Goal: Navigation & Orientation: Find specific page/section

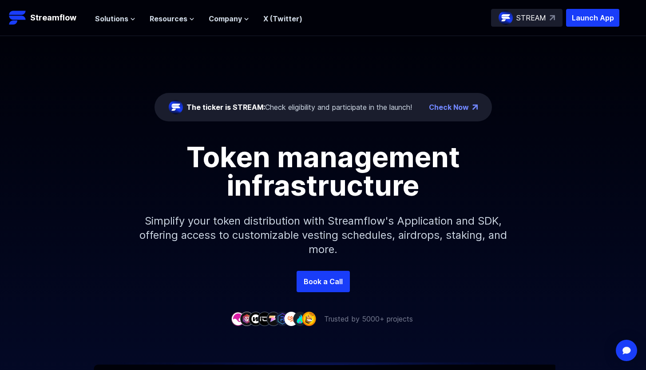
click at [396, 62] on div "The ticker is STREAM: Check eligibility and participate in the launch! Check No…" at bounding box center [323, 153] width 646 height 235
click at [116, 19] on span "Solutions" at bounding box center [111, 18] width 33 height 11
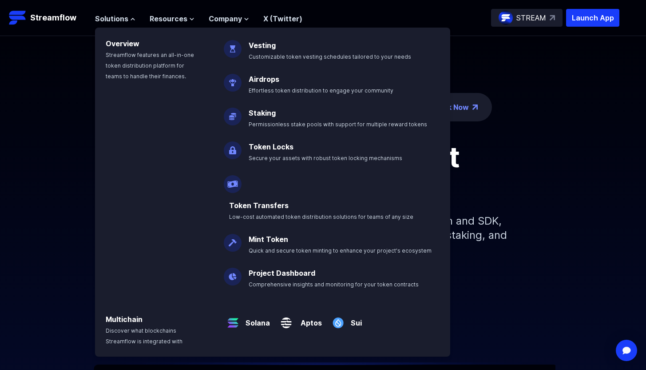
click at [580, 82] on div "The ticker is STREAM: Check eligibility and participate in the launch! Check No…" at bounding box center [323, 153] width 646 height 235
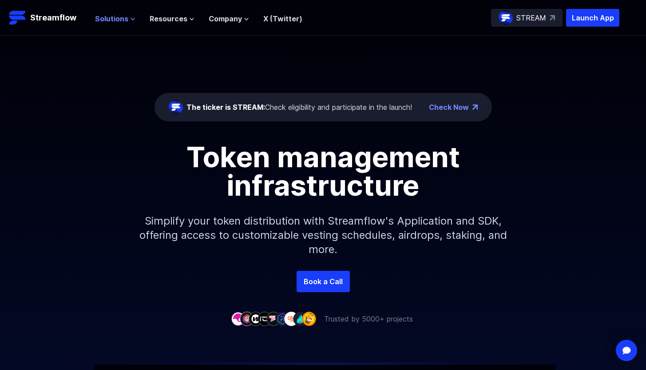
click at [110, 15] on span "Solutions" at bounding box center [111, 18] width 33 height 11
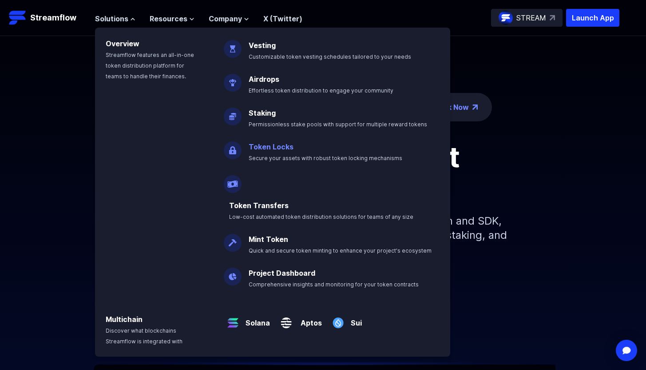
click at [267, 149] on link "Token Locks" at bounding box center [271, 146] width 45 height 9
